Goal: Task Accomplishment & Management: Manage account settings

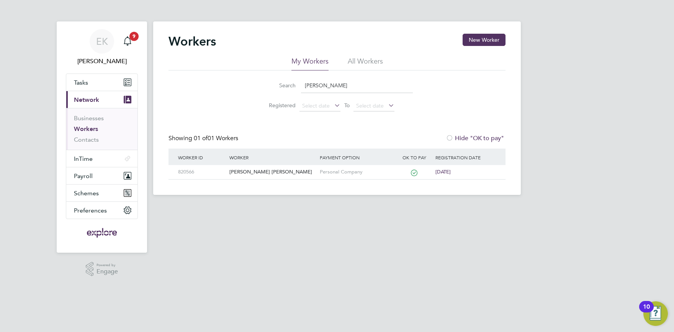
click at [324, 86] on input "[PERSON_NAME]" at bounding box center [357, 85] width 112 height 15
drag, startPoint x: 314, startPoint y: 87, endPoint x: 213, endPoint y: 92, distance: 101.5
click at [301, 91] on input "[PERSON_NAME]" at bounding box center [357, 85] width 112 height 15
type input "seif"
click at [254, 169] on div "Seif Elmughrabi" at bounding box center [272, 172] width 90 height 14
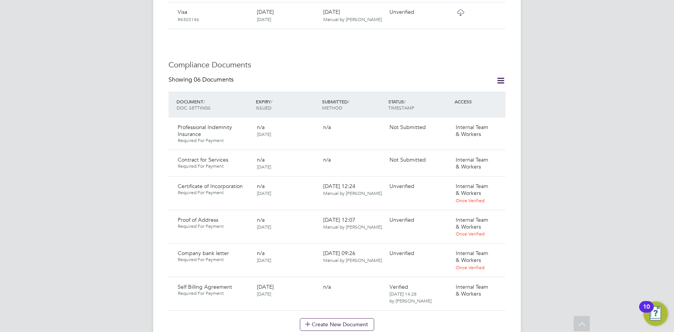
scroll to position [421, 0]
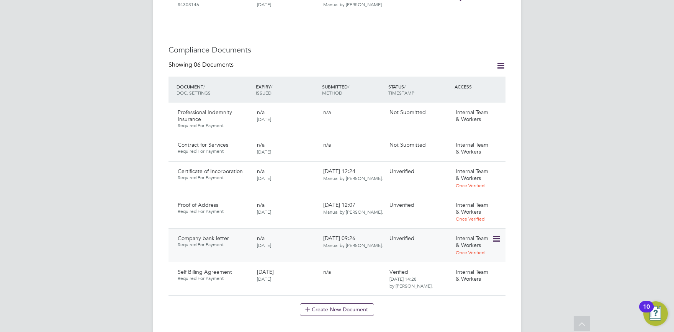
click at [500, 234] on icon at bounding box center [496, 238] width 8 height 9
click at [414, 303] on div "Create New Document" at bounding box center [336, 309] width 337 height 12
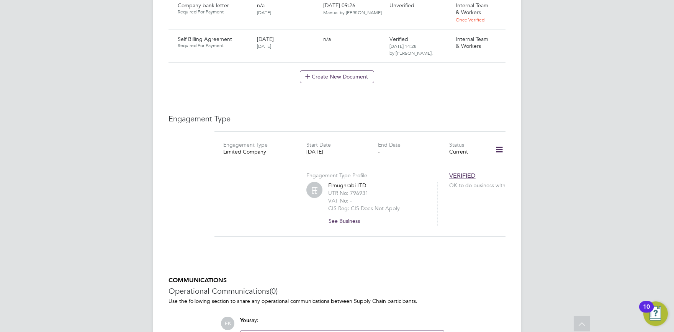
scroll to position [674, 0]
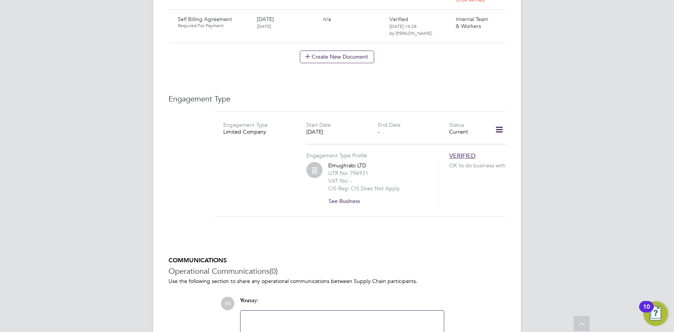
click at [345, 195] on button "See Business" at bounding box center [347, 201] width 38 height 12
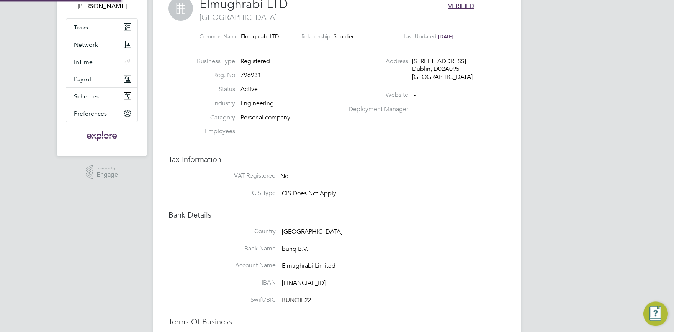
scroll to position [126, 0]
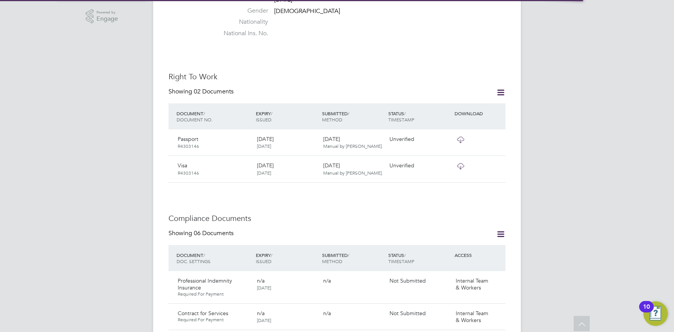
scroll to position [421, 0]
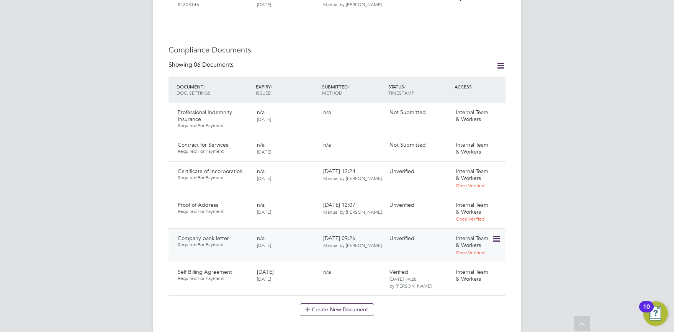
click at [495, 234] on icon at bounding box center [496, 238] width 8 height 9
click at [466, 259] on li "Download Document" at bounding box center [468, 260] width 61 height 11
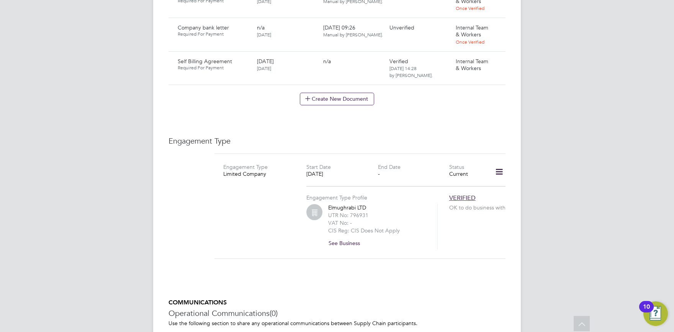
click at [352, 237] on button "See Business" at bounding box center [347, 243] width 38 height 12
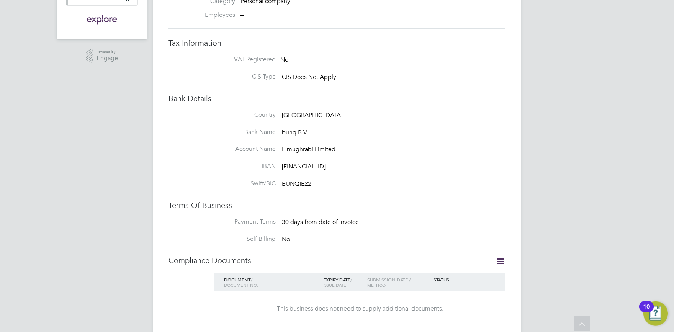
scroll to position [163, 0]
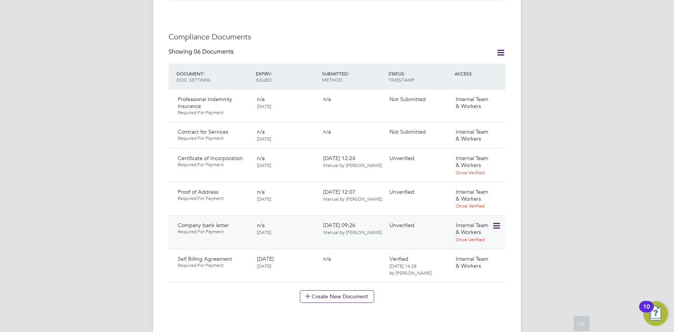
scroll to position [463, 0]
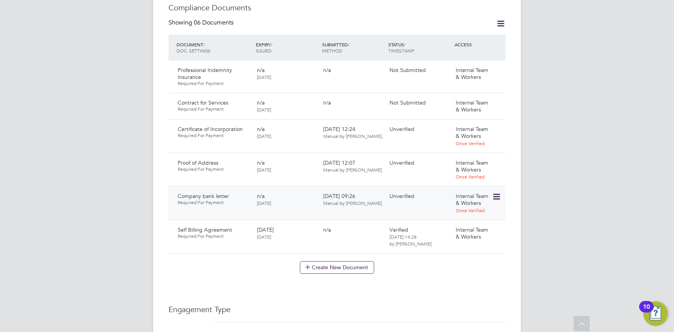
click at [498, 192] on icon at bounding box center [496, 196] width 8 height 9
click at [458, 238] on li "Verify Document" at bounding box center [468, 239] width 61 height 11
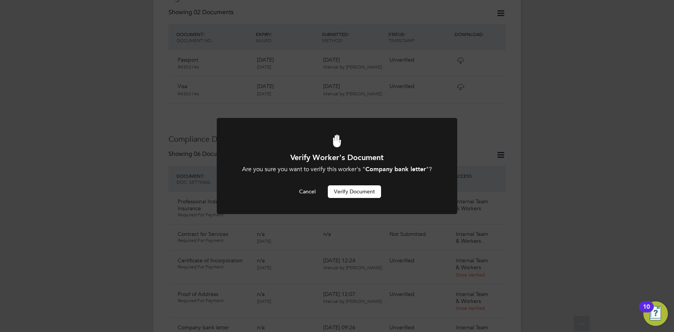
scroll to position [0, 0]
click at [351, 190] on button "Verify Document" at bounding box center [354, 191] width 53 height 12
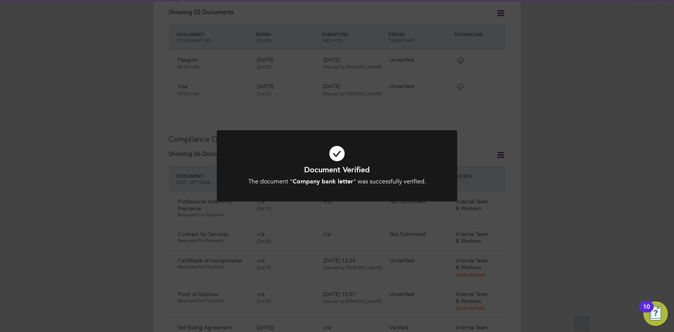
click at [557, 252] on div "Document Verified The document " Company bank letter " was successfully verifie…" at bounding box center [337, 166] width 674 height 332
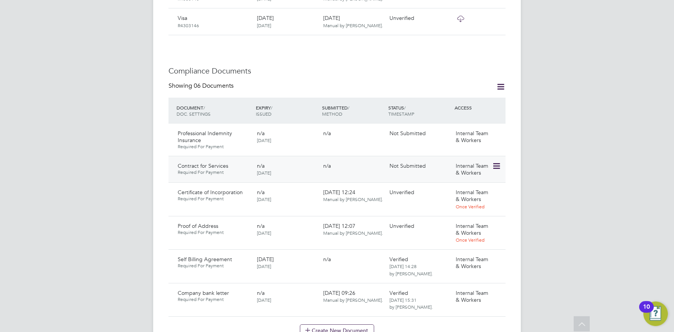
scroll to position [458, 0]
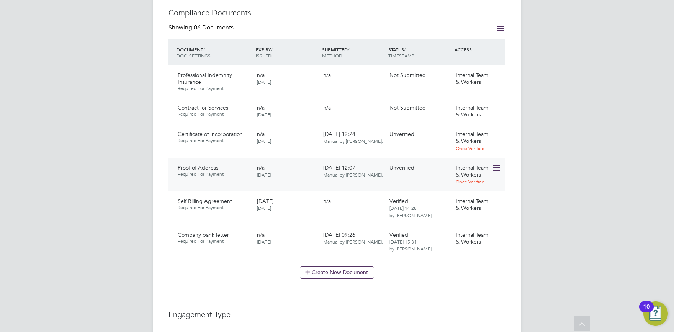
click at [494, 163] on icon at bounding box center [496, 167] width 8 height 9
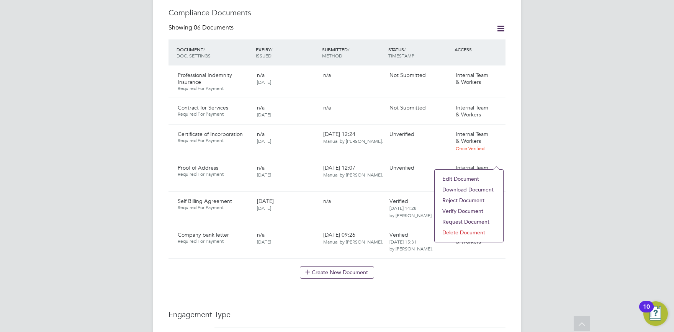
click at [464, 188] on li "Download Document" at bounding box center [468, 189] width 61 height 11
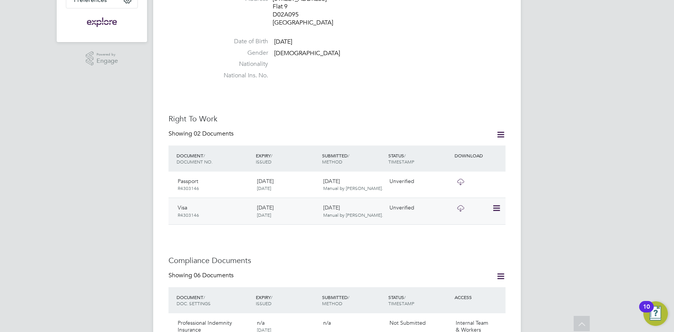
scroll to position [463, 0]
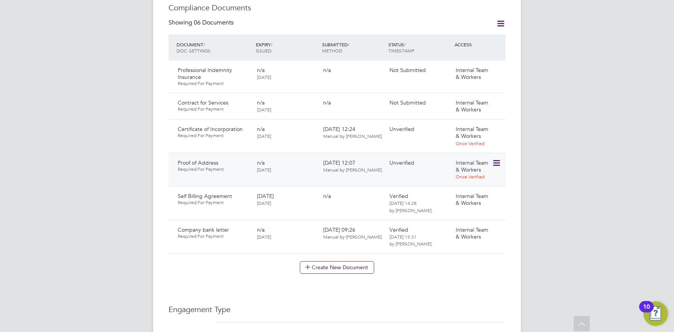
click at [494, 159] on icon at bounding box center [496, 163] width 8 height 9
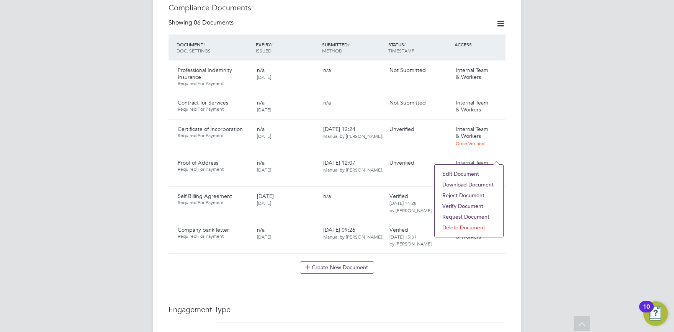
click at [470, 185] on li "Download Document" at bounding box center [468, 184] width 61 height 11
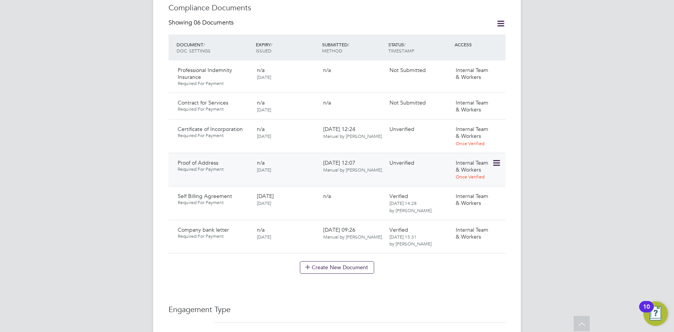
click at [497, 159] on icon at bounding box center [496, 163] width 8 height 9
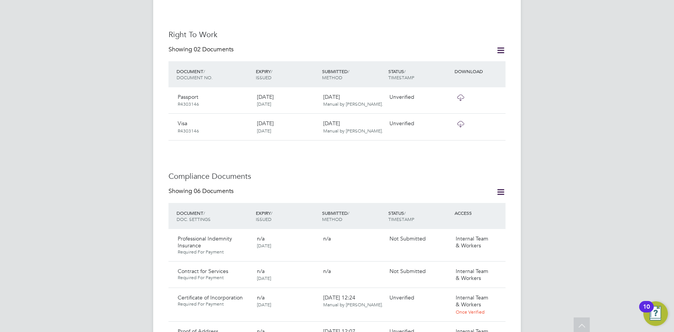
scroll to position [505, 0]
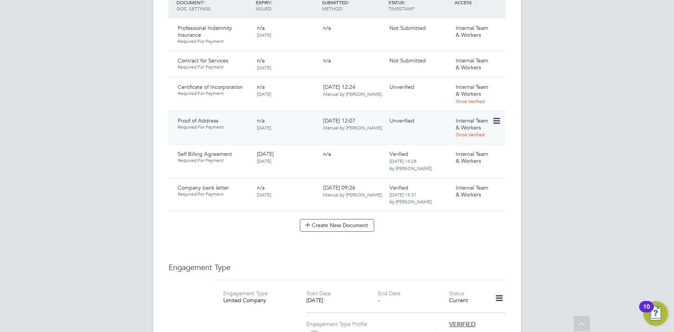
click at [497, 116] on icon at bounding box center [496, 120] width 8 height 9
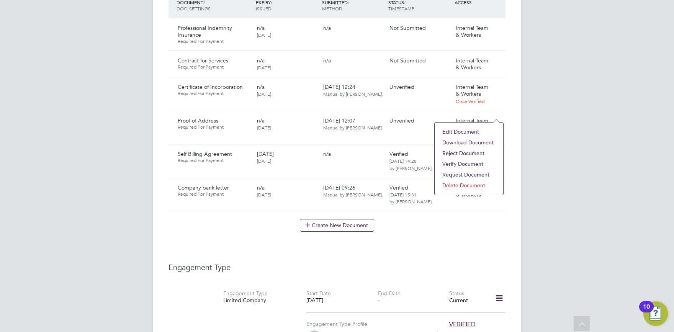
click at [458, 141] on li "Download Document" at bounding box center [468, 142] width 61 height 11
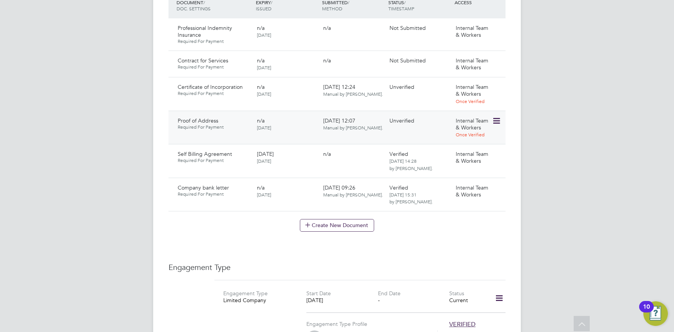
click at [497, 116] on icon at bounding box center [496, 120] width 8 height 9
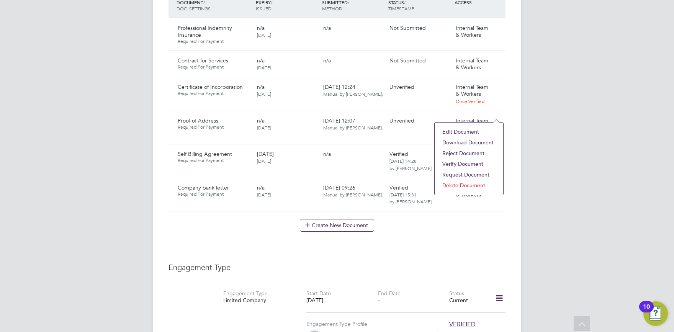
click at [469, 154] on li "Reject Document" at bounding box center [468, 153] width 61 height 11
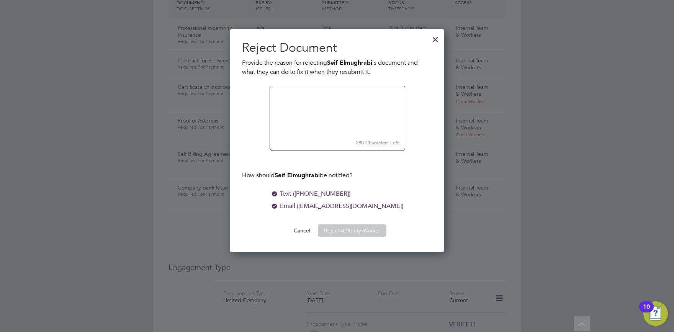
scroll to position [224, 215]
type textarea "Not a recent utility bill"
click at [335, 234] on button "Reject & Notify Worker" at bounding box center [352, 230] width 69 height 12
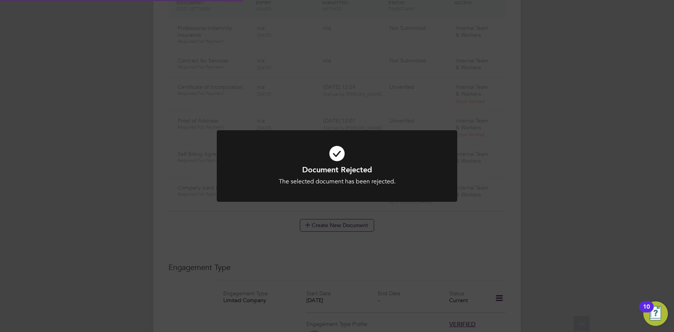
scroll to position [498, 0]
click at [409, 190] on div at bounding box center [337, 166] width 240 height 72
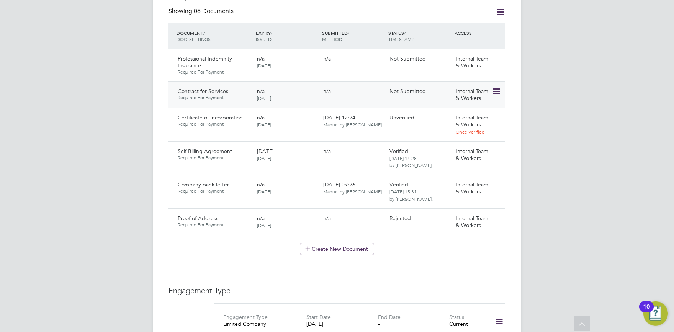
scroll to position [456, 0]
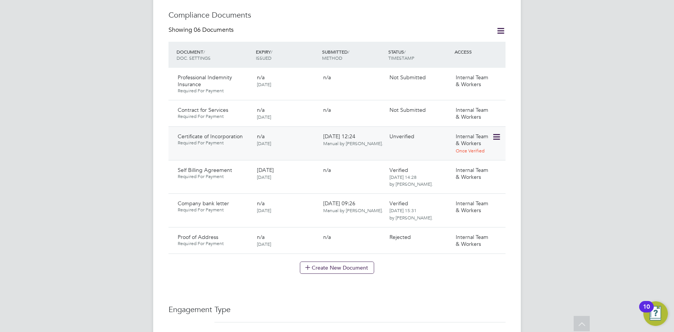
click at [499, 132] on icon at bounding box center [496, 136] width 8 height 9
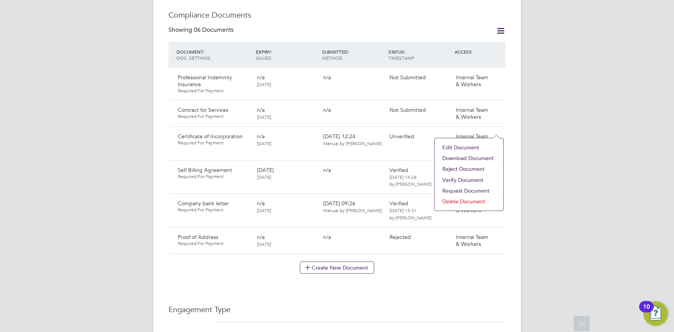
click at [468, 159] on li "Download Document" at bounding box center [468, 158] width 61 height 11
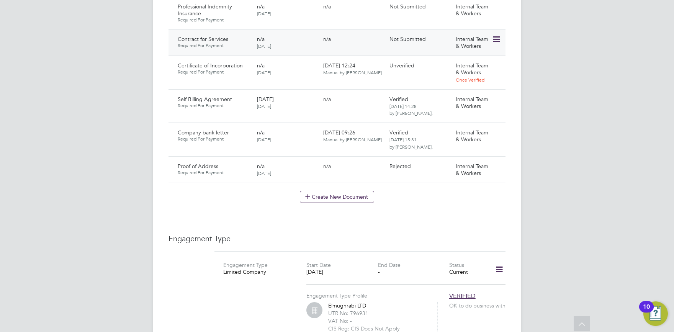
scroll to position [484, 0]
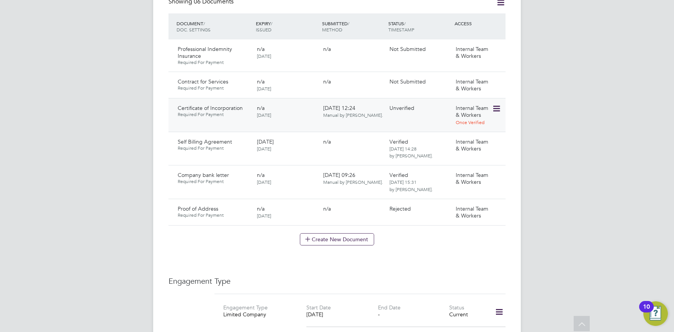
click at [494, 104] on icon at bounding box center [496, 108] width 8 height 9
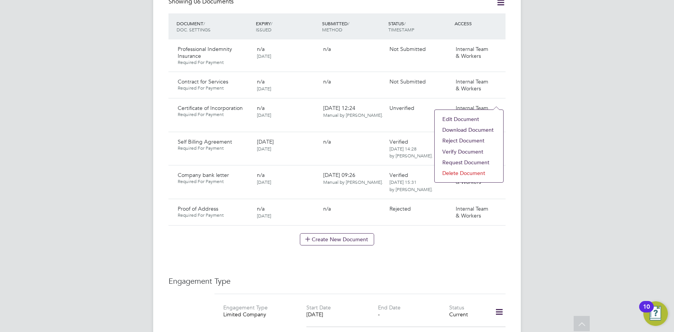
click at [466, 150] on li "Verify Document" at bounding box center [468, 151] width 61 height 11
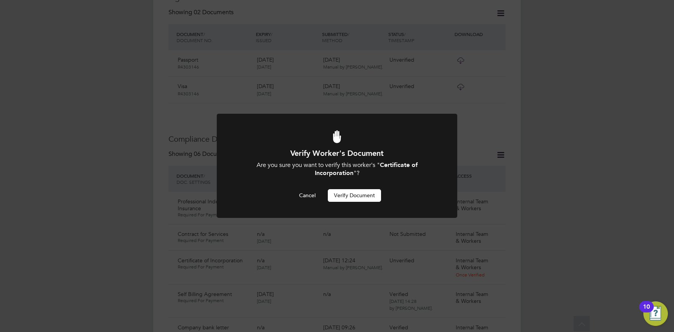
scroll to position [0, 0]
click at [345, 197] on button "Verify Document" at bounding box center [354, 195] width 53 height 12
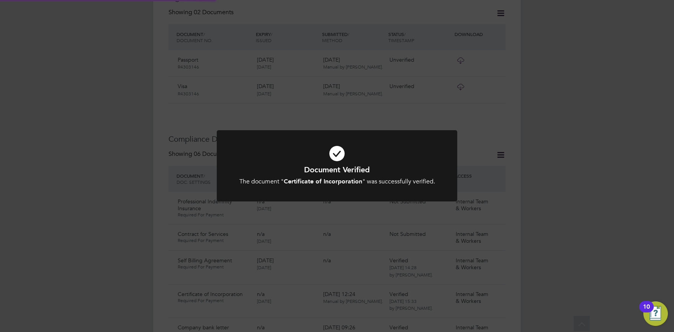
drag, startPoint x: 562, startPoint y: 206, endPoint x: 508, endPoint y: 201, distance: 54.6
click at [562, 207] on div "Document Verified The document " Certificate of Incorporation " was successfull…" at bounding box center [337, 166] width 674 height 332
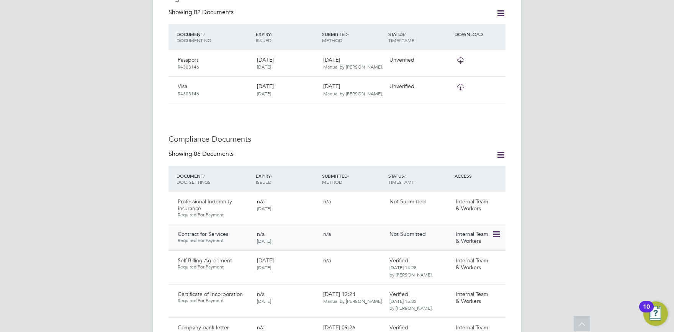
click at [494, 230] on icon at bounding box center [496, 234] width 8 height 9
click at [452, 278] on li "Request Document" at bounding box center [462, 277] width 77 height 11
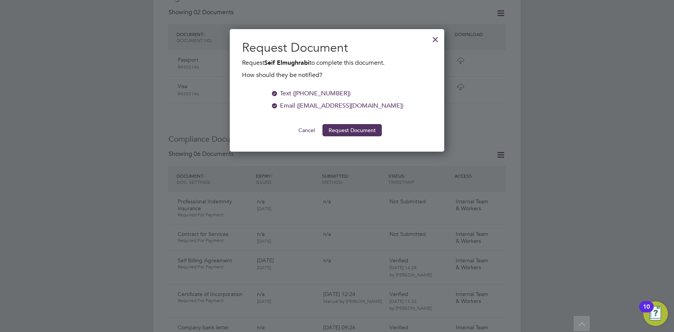
scroll to position [123, 215]
click at [336, 124] on button "Request Document" at bounding box center [351, 130] width 59 height 12
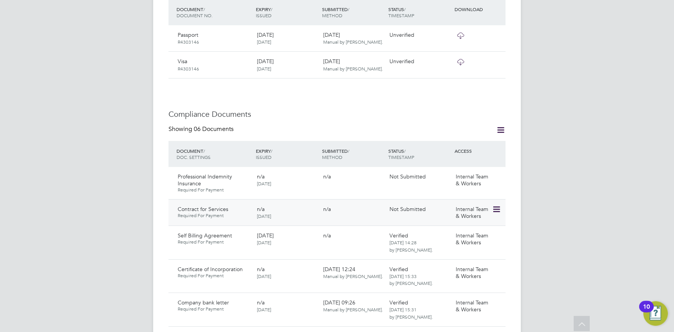
scroll to position [374, 0]
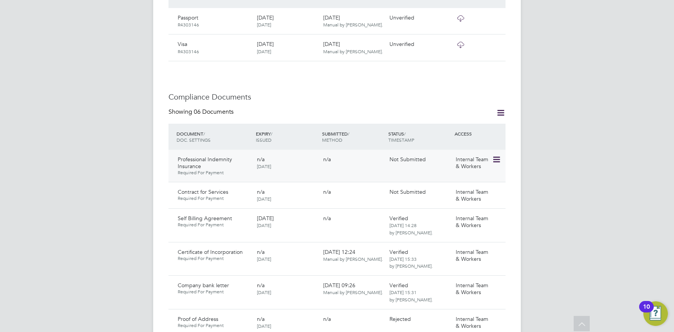
click at [496, 155] on icon at bounding box center [496, 159] width 8 height 9
click at [552, 184] on div "EK Elena Kazi Notifications 9 Applications: Tasks Current page: Network Busines…" at bounding box center [337, 164] width 674 height 1077
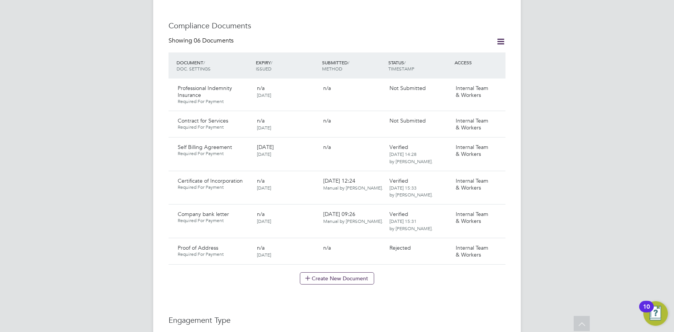
scroll to position [332, 0]
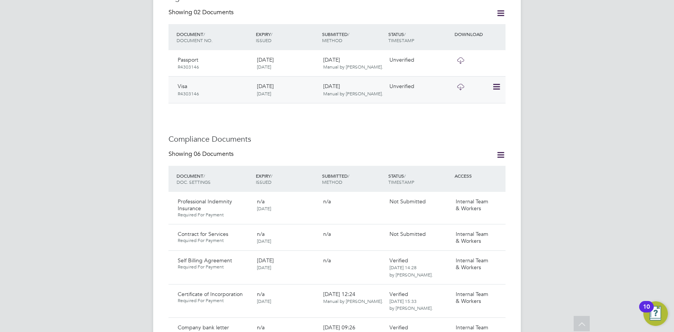
click at [493, 82] on icon at bounding box center [496, 86] width 8 height 9
click at [471, 123] on li "View Details" at bounding box center [474, 123] width 52 height 11
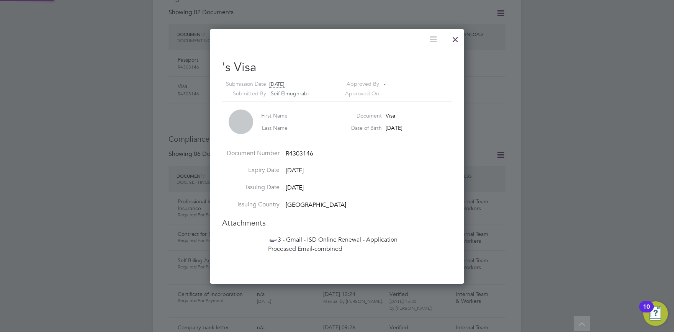
scroll to position [255, 255]
click at [324, 240] on span "3 - Gmail - ISD Online Renewal - Application Processed Email-combined" at bounding box center [332, 244] width 129 height 17
click at [461, 38] on div at bounding box center [455, 38] width 14 height 14
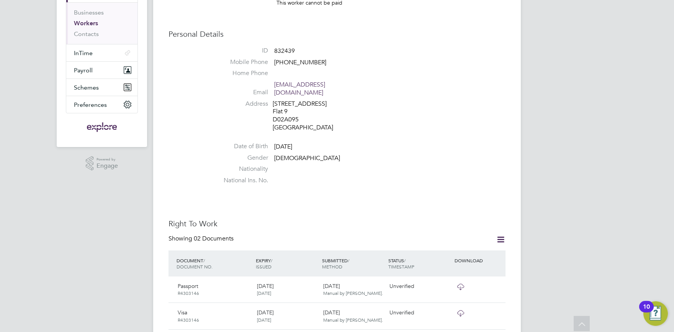
scroll to position [79, 0]
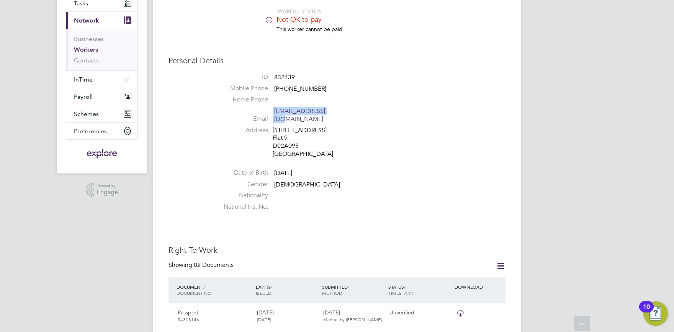
drag, startPoint x: 348, startPoint y: 107, endPoint x: 350, endPoint y: 112, distance: 5.2
click at [350, 112] on ul "ID 832439 Mobile Phone +353857102263 Home Phone Email moghrabi@gmail.com Addres…" at bounding box center [359, 143] width 291 height 141
copy li "moghrabi@gmail.com"
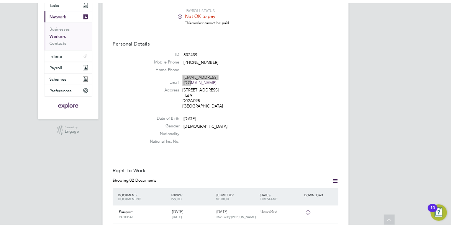
scroll to position [0, 0]
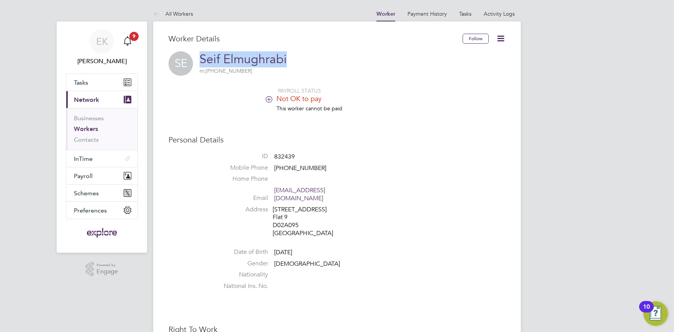
drag, startPoint x: 258, startPoint y: 53, endPoint x: 202, endPoint y: 55, distance: 55.9
click at [202, 55] on div "SE Seif Elmughrabi m: +353857102263" at bounding box center [336, 63] width 337 height 25
copy link "Seif Elmughrabi"
click at [66, 150] on div "Businesses Workers Contacts" at bounding box center [101, 129] width 71 height 42
